Goal: Check status: Check status

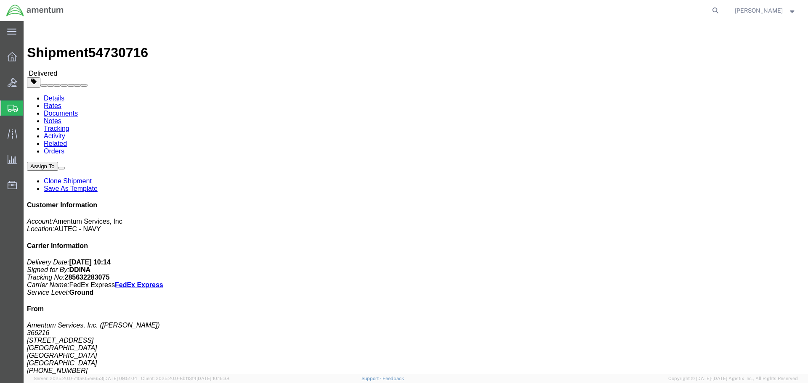
click at [0, 0] on span "Shipment Manager" at bounding box center [0, 0] width 0 height 0
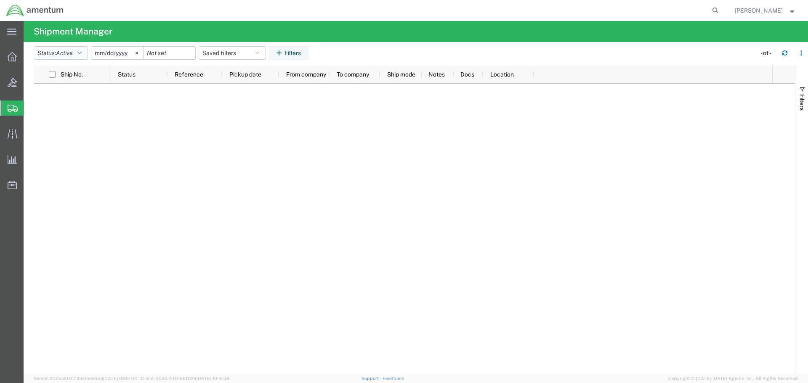
click at [69, 56] on span "Active" at bounding box center [64, 53] width 17 height 7
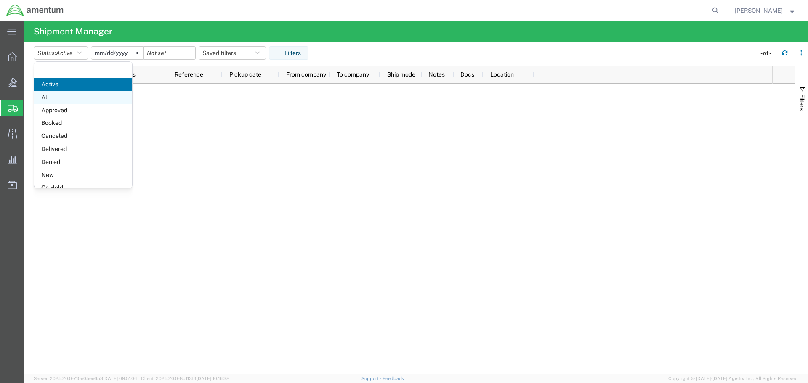
click at [58, 98] on span "All" at bounding box center [83, 97] width 98 height 13
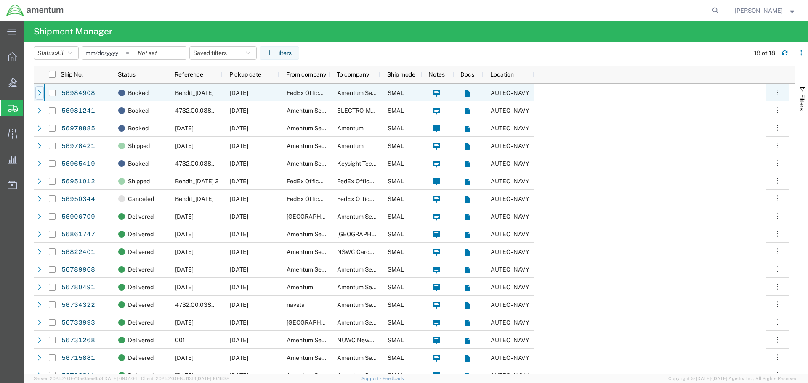
click at [39, 94] on icon at bounding box center [40, 93] width 6 height 6
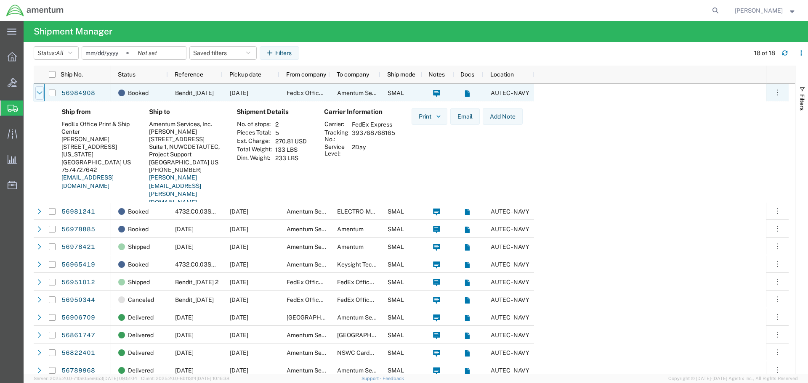
click at [38, 94] on icon at bounding box center [40, 93] width 6 height 6
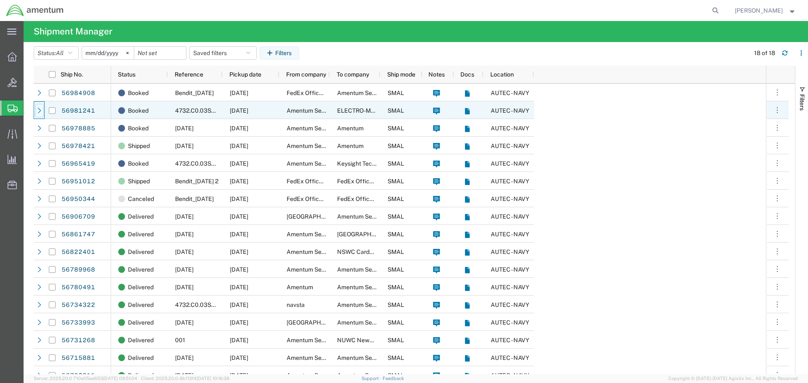
click at [36, 112] on div at bounding box center [39, 110] width 8 height 13
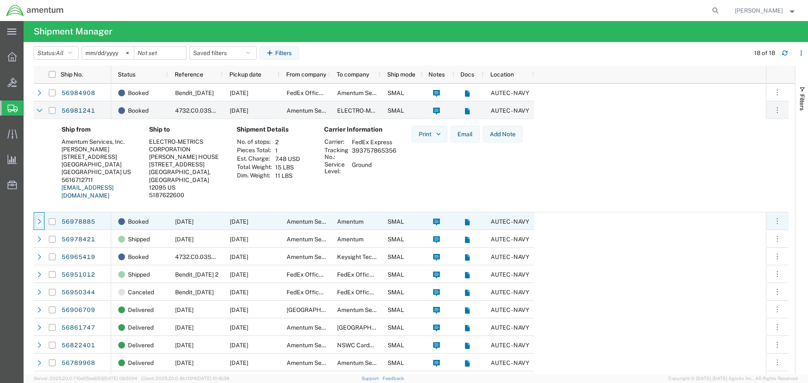
click at [38, 221] on icon at bounding box center [40, 222] width 6 height 6
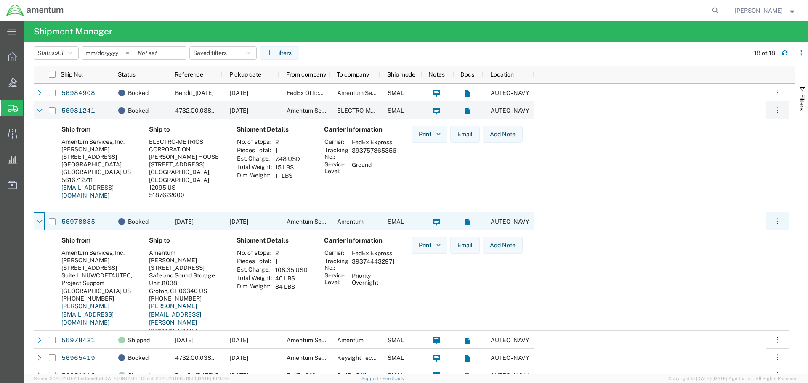
click at [35, 223] on div at bounding box center [39, 222] width 11 height 18
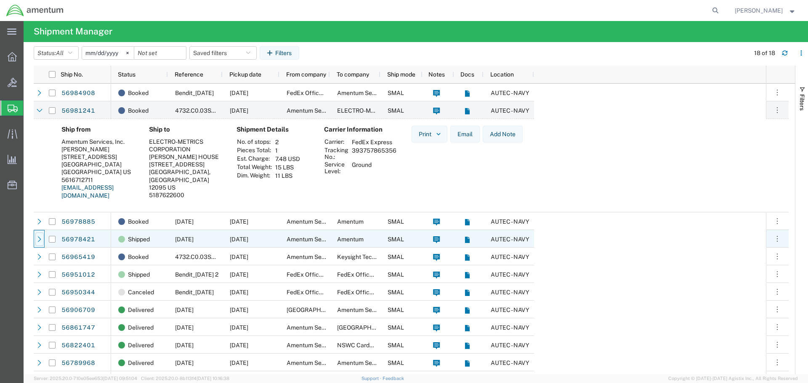
click at [42, 240] on icon at bounding box center [40, 239] width 6 height 6
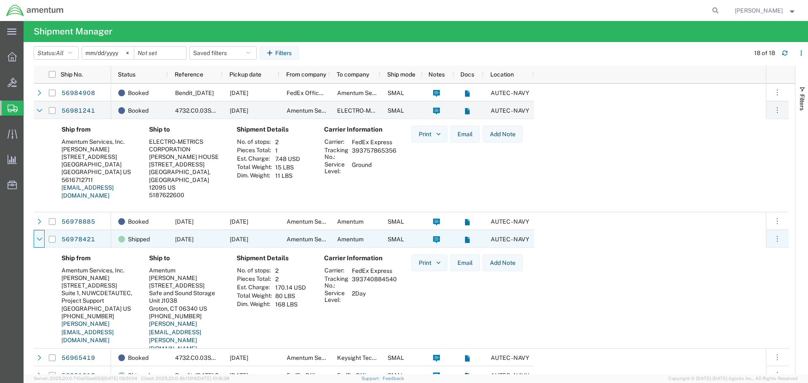
click at [42, 240] on icon at bounding box center [40, 239] width 6 height 6
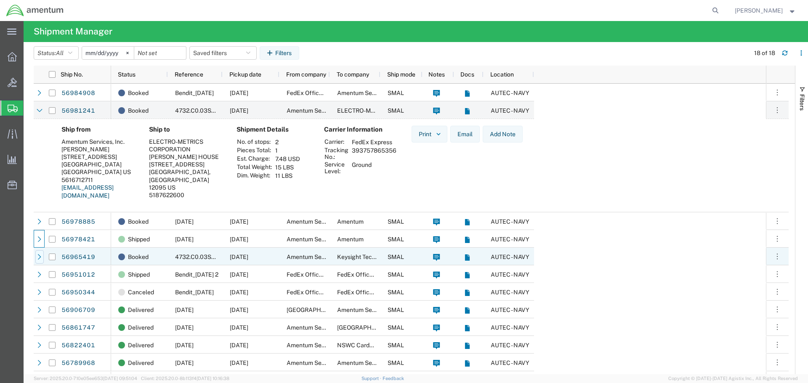
click at [40, 255] on icon at bounding box center [40, 257] width 6 height 6
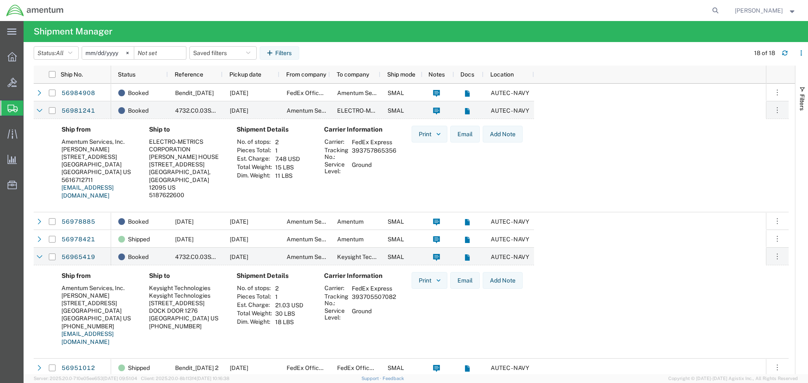
drag, startPoint x: 353, startPoint y: 296, endPoint x: 395, endPoint y: 298, distance: 42.1
click at [395, 298] on td "393705507082" at bounding box center [374, 300] width 50 height 14
copy td "393705507082"
click at [423, 320] on div "Print Email Add Note" at bounding box center [467, 312] width 125 height 80
drag, startPoint x: 352, startPoint y: 151, endPoint x: 394, endPoint y: 149, distance: 42.1
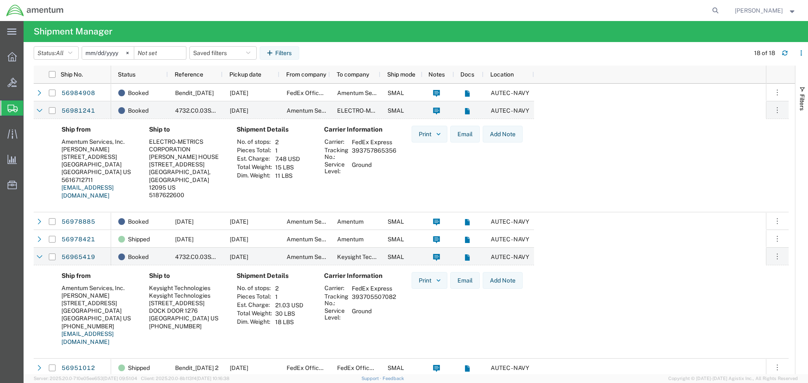
click at [394, 149] on td "393757865356" at bounding box center [374, 153] width 50 height 14
copy td "393757865356"
